Goal: Find contact information: Find contact information

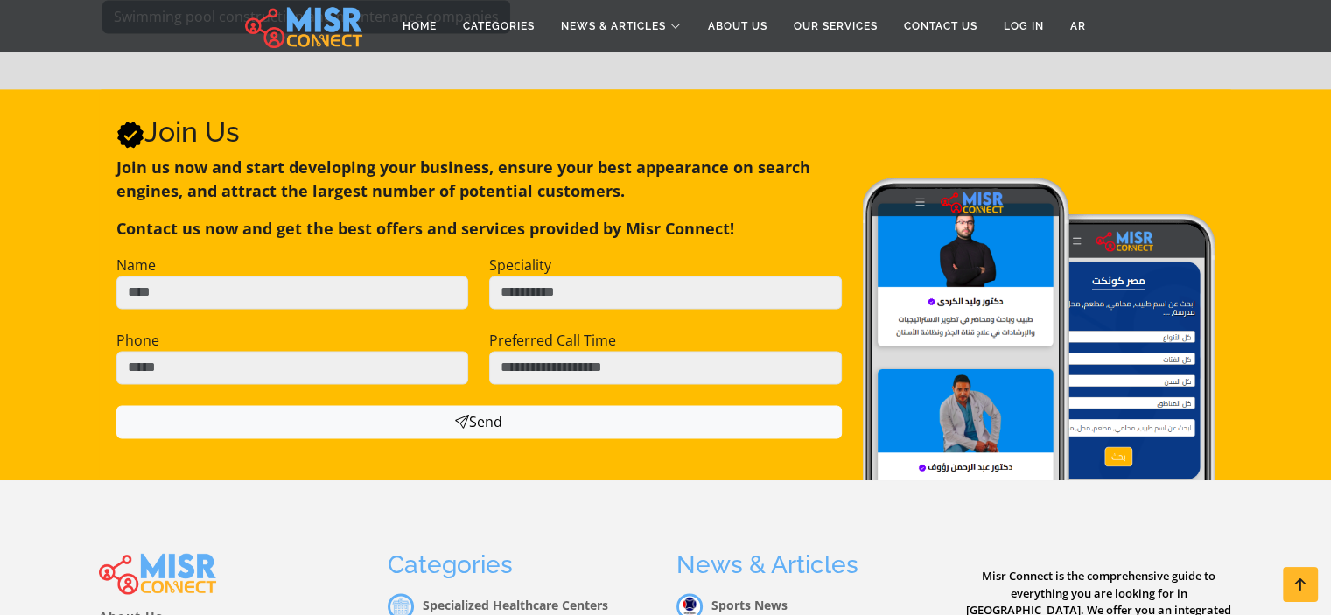
scroll to position [2730, 0]
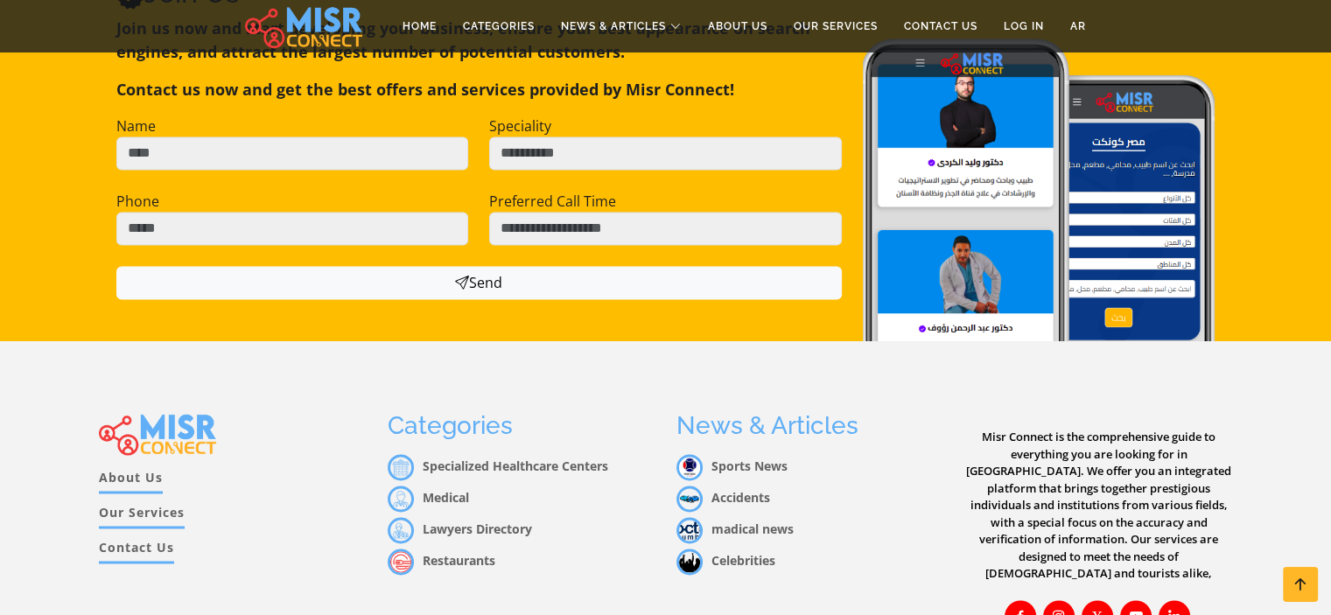
drag, startPoint x: 1338, startPoint y: 93, endPoint x: 1318, endPoint y: 631, distance: 538.7
click at [146, 538] on link "Contact Us" at bounding box center [136, 550] width 75 height 25
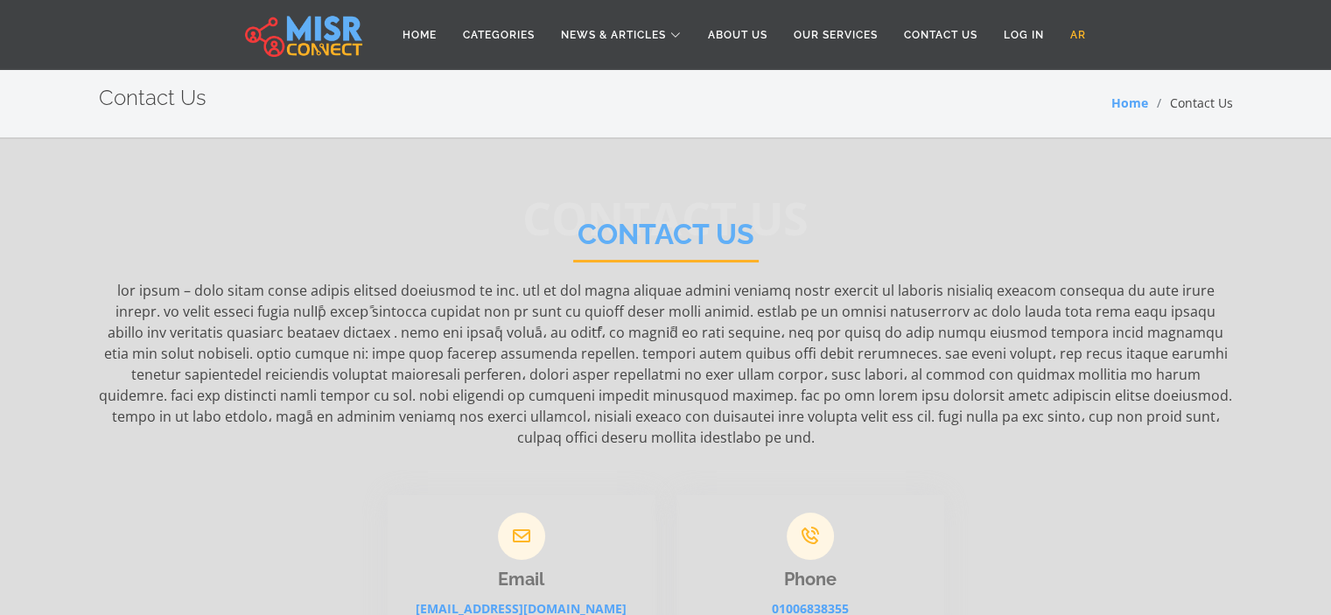
click at [1082, 34] on link "AR" at bounding box center [1078, 34] width 42 height 33
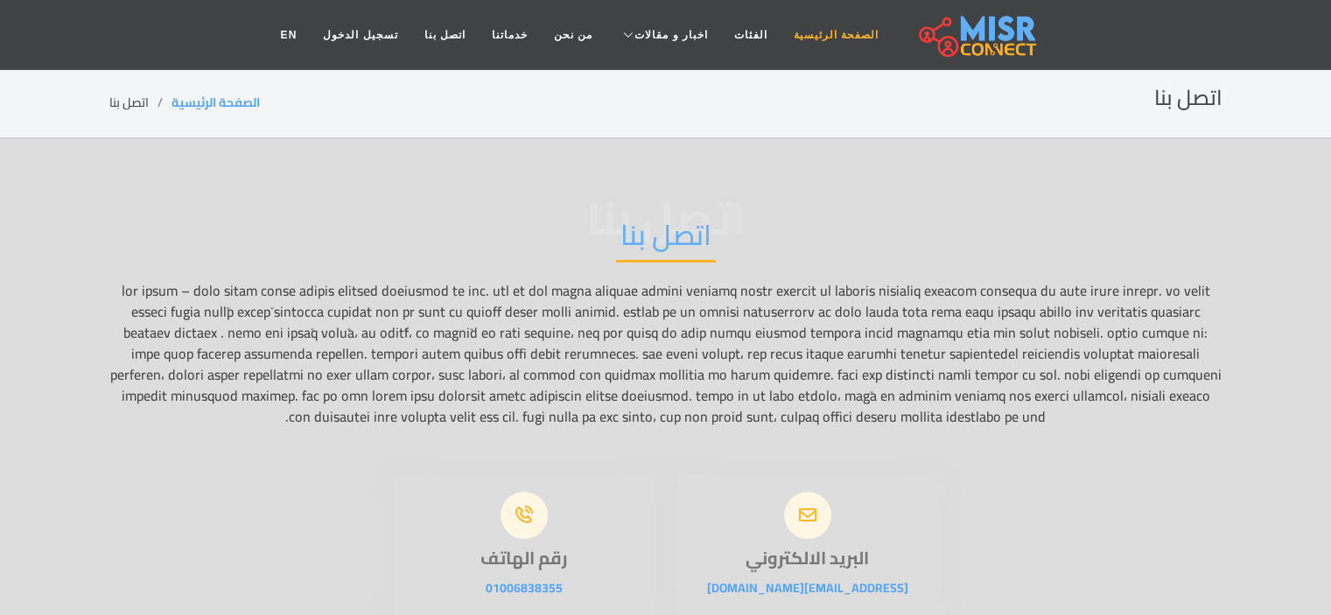
click at [798, 32] on link "الصفحة الرئيسية" at bounding box center [836, 34] width 111 height 33
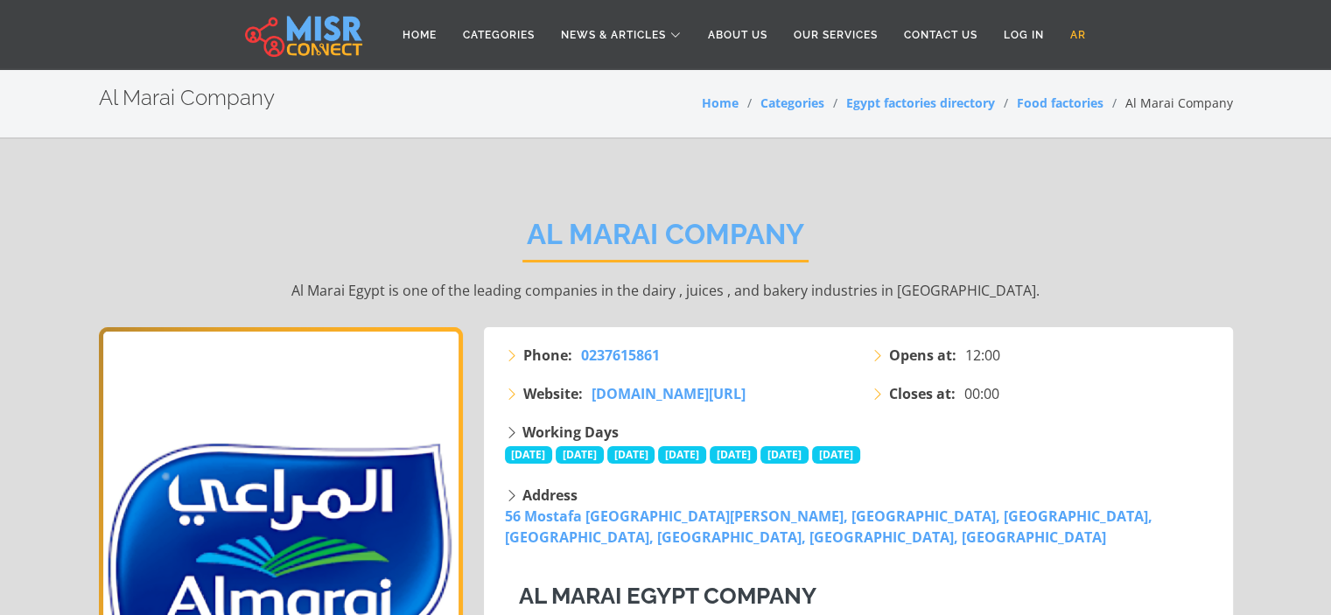
click at [1085, 36] on link "AR" at bounding box center [1078, 34] width 42 height 33
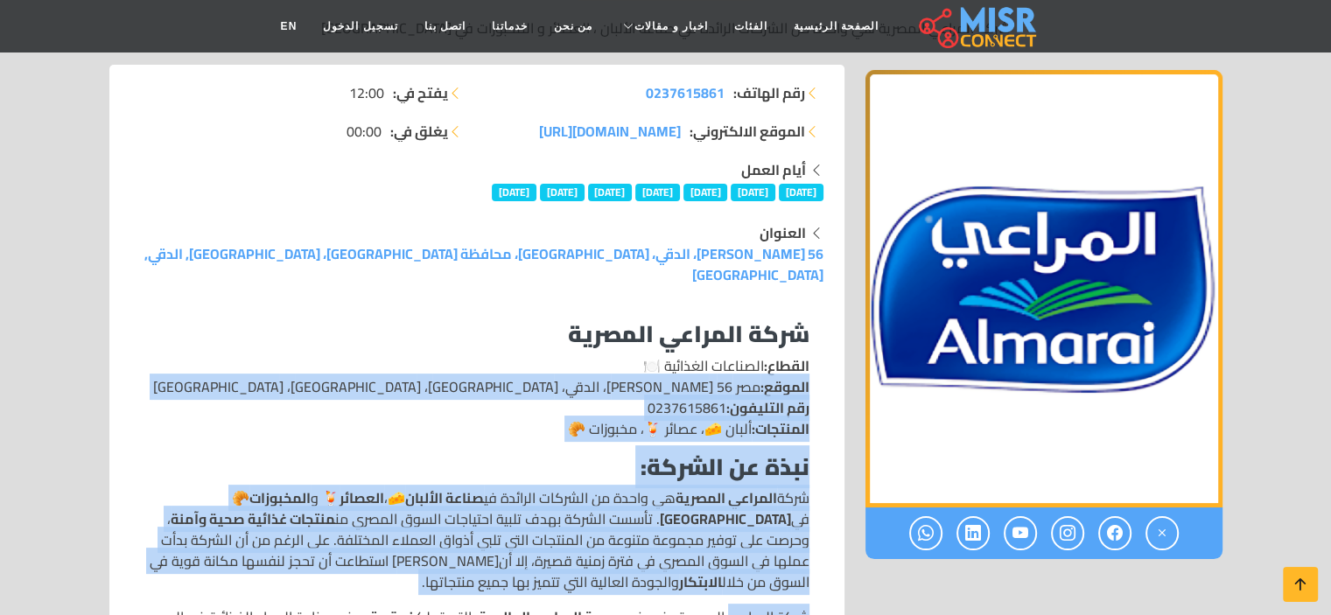
scroll to position [286, 0]
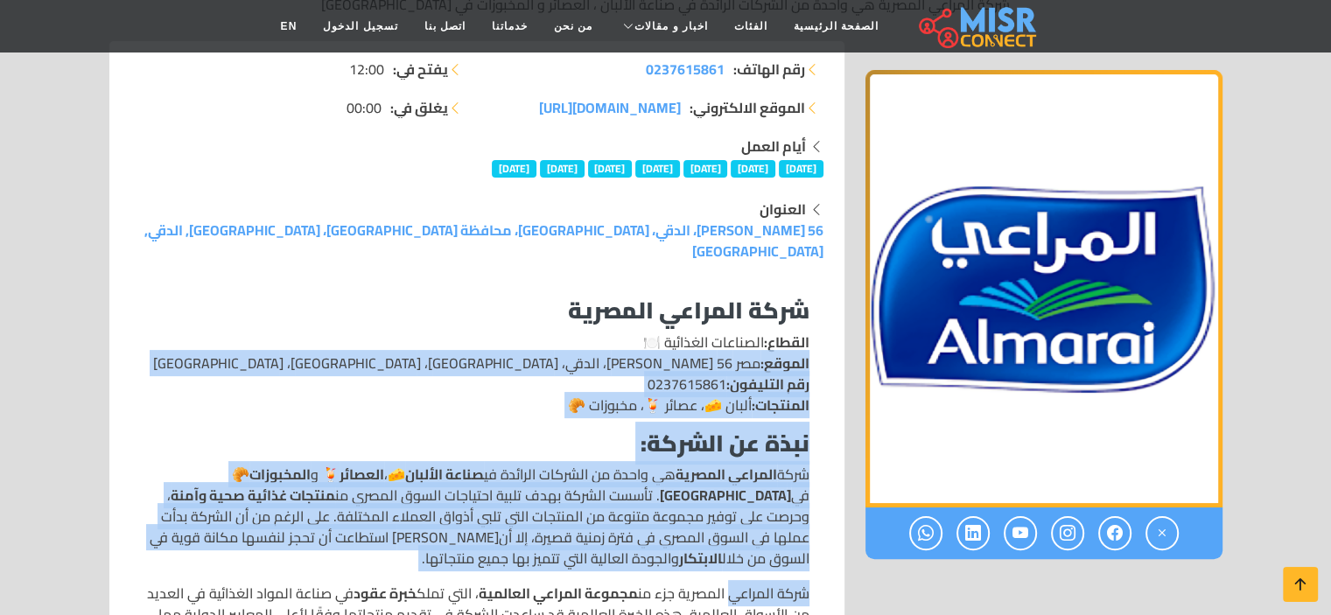
drag, startPoint x: 808, startPoint y: 552, endPoint x: 645, endPoint y: 362, distance: 250.8
click at [645, 362] on p "القطاع: الصناعات الغذائية 🍽️ الموقع: مصر 56 ش مصدق، الدقي، [GEOGRAPHIC_DATA]، […" at bounding box center [476, 374] width 665 height 84
copy p "الموقع: مصر 56 [PERSON_NAME]، الدقي، [GEOGRAPHIC_DATA]، [GEOGRAPHIC_DATA]، [GEO…"
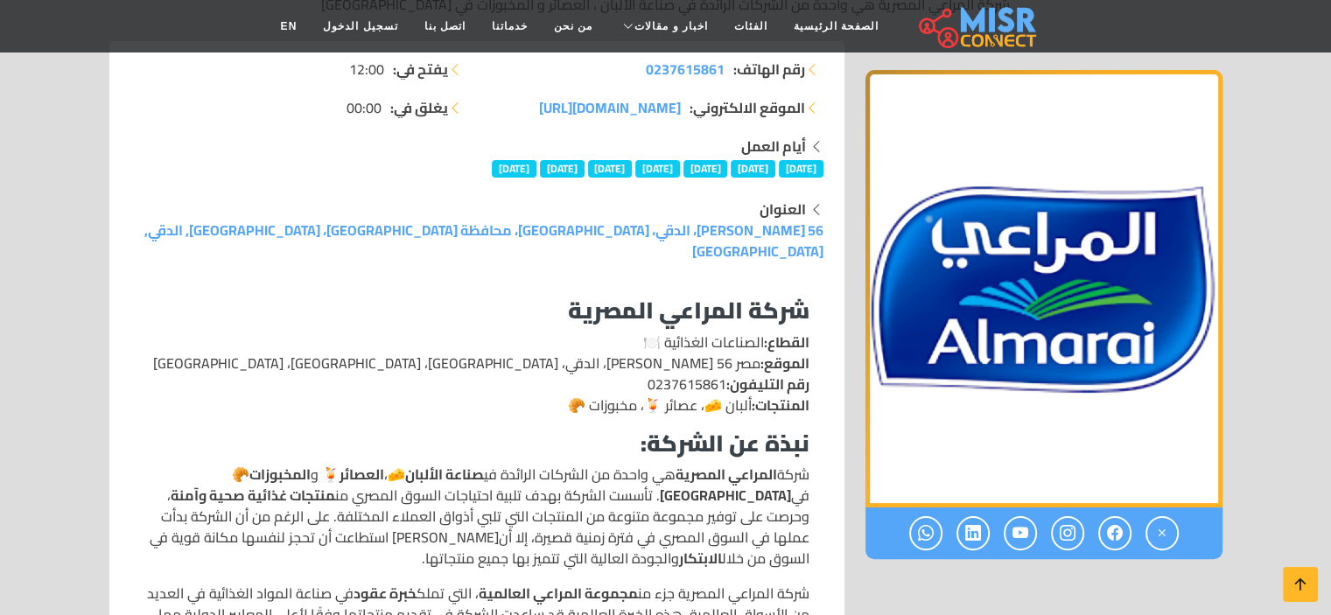
click at [559, 383] on p "القطاع: الصناعات الغذائية 🍽️ الموقع: مصر 56 ش مصدق، الدقي، [GEOGRAPHIC_DATA]، […" at bounding box center [476, 374] width 665 height 84
drag, startPoint x: 559, startPoint y: 383, endPoint x: 816, endPoint y: 383, distance: 256.5
copy p "المنتجات: ألبان 🧀، عصائر 🍹، مخبوزات 🥐"
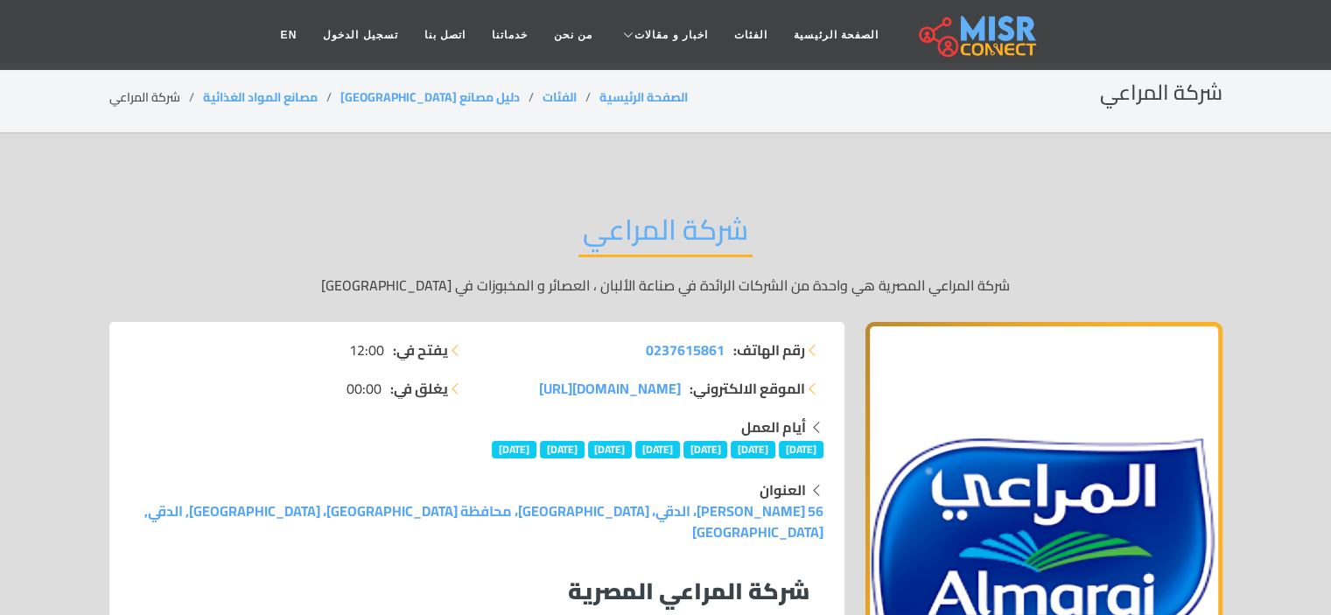
scroll to position [0, 0]
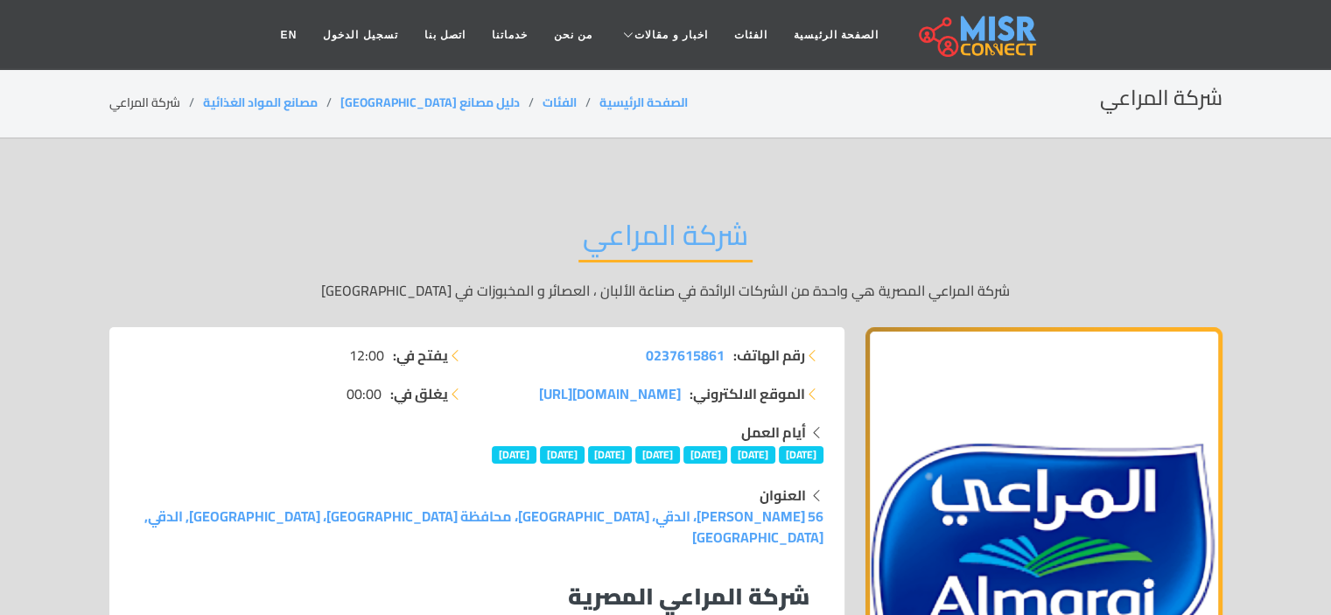
click at [444, 583] on h3 "شركة المراعي المصرية" at bounding box center [476, 596] width 665 height 27
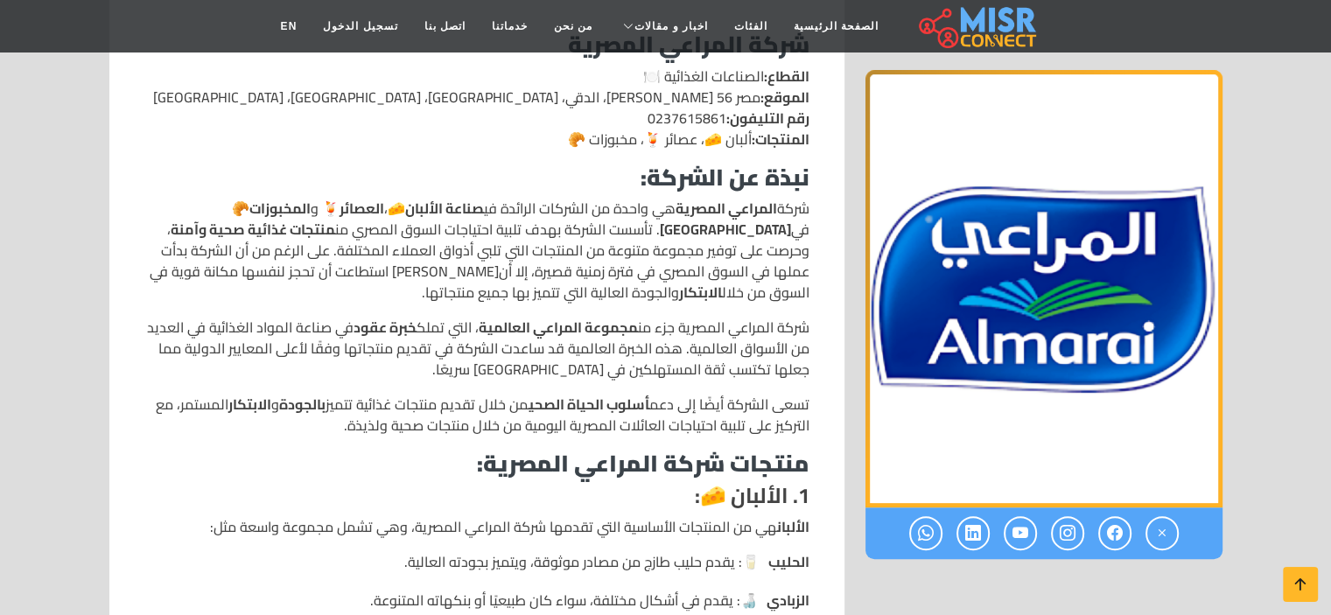
scroll to position [630, 0]
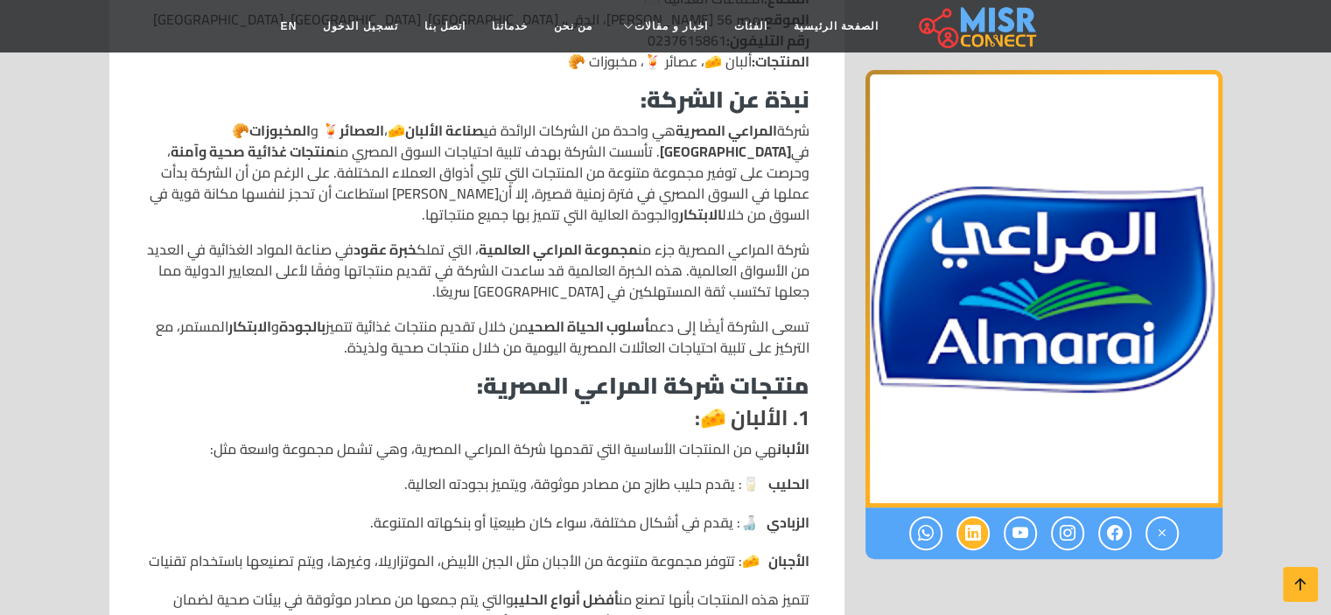
click at [976, 537] on icon at bounding box center [973, 533] width 16 height 29
click at [1120, 528] on icon at bounding box center [1115, 533] width 16 height 29
